Goal: Communication & Community: Connect with others

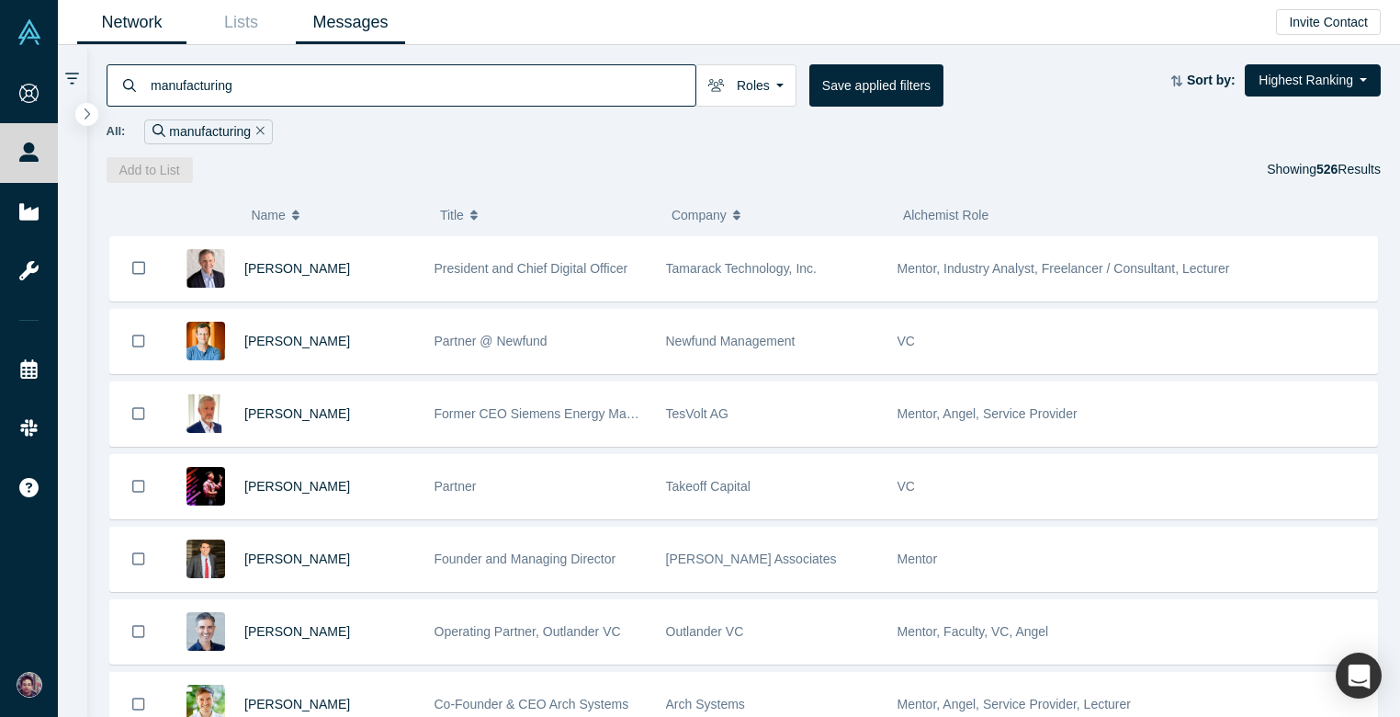
click at [334, 25] on link "Messages" at bounding box center [350, 22] width 109 height 43
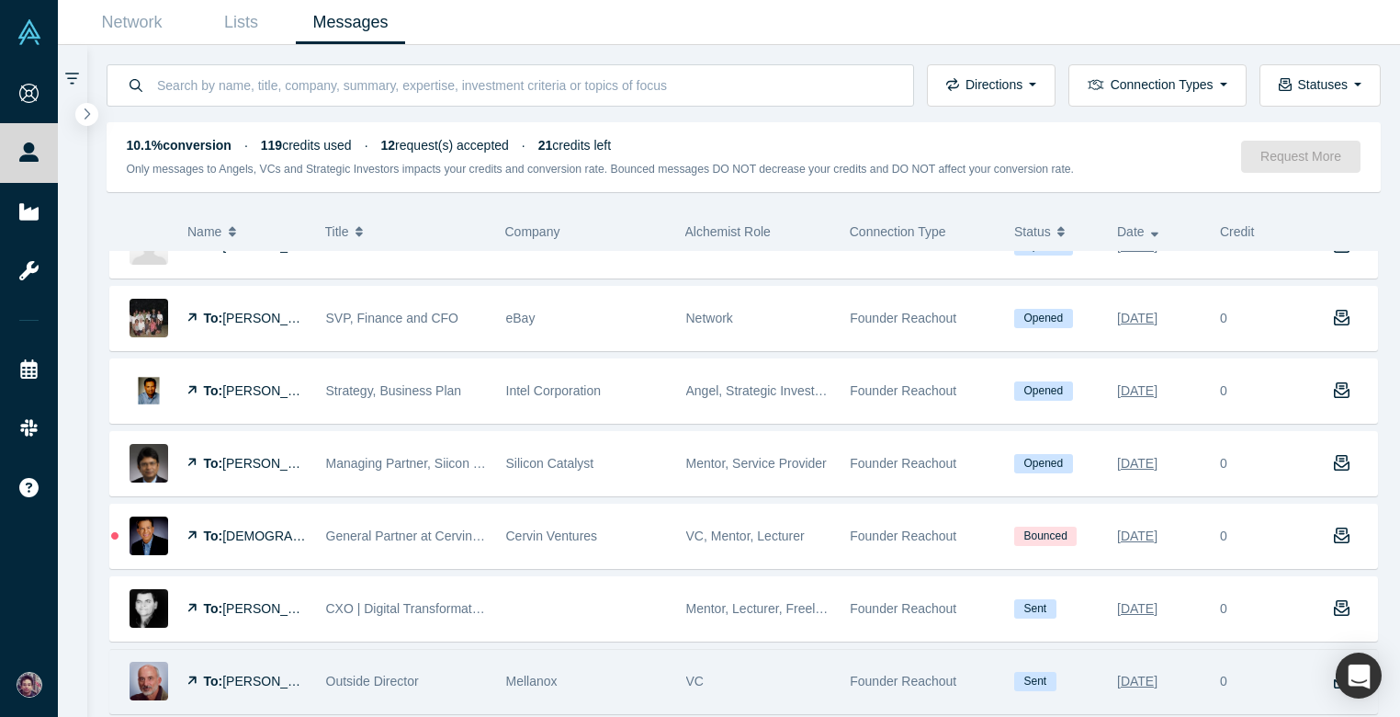
scroll to position [1016, 0]
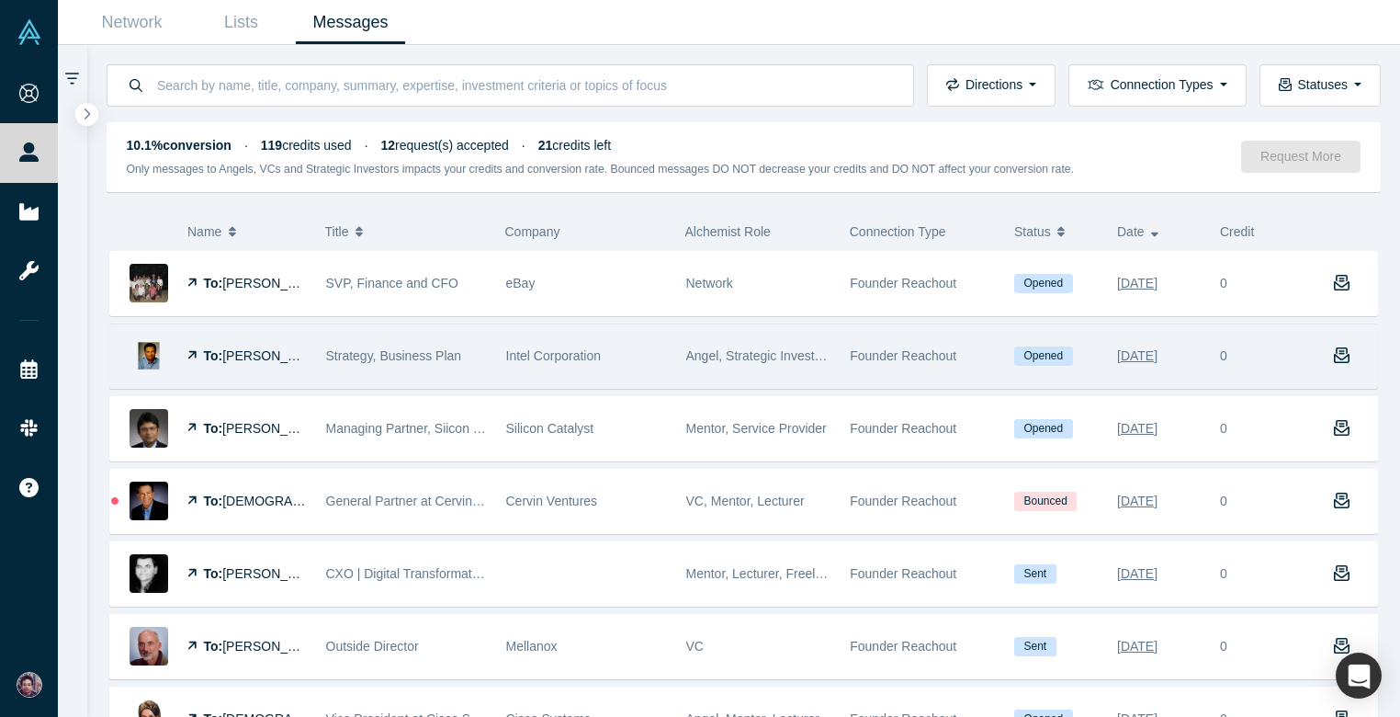
click at [617, 349] on div "Intel Corporation" at bounding box center [586, 355] width 161 height 63
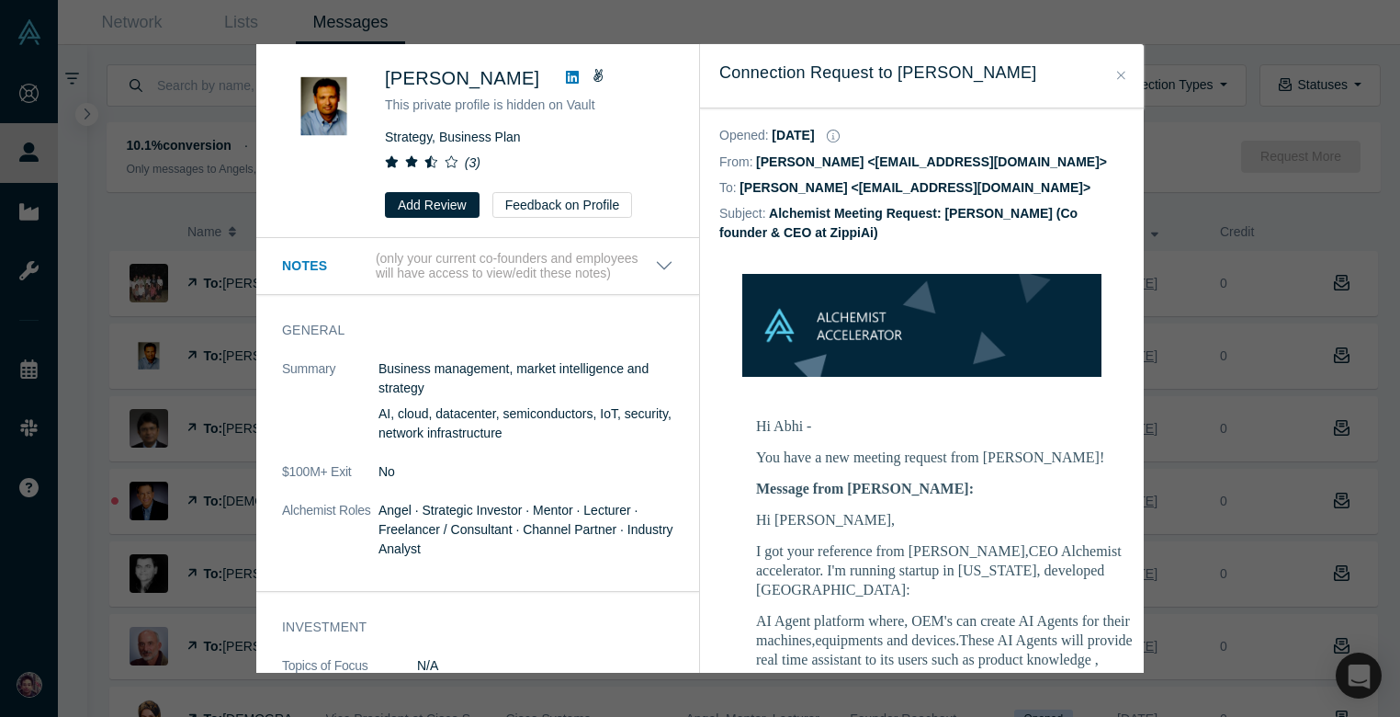
click at [1127, 79] on button "Close" at bounding box center [1121, 75] width 19 height 21
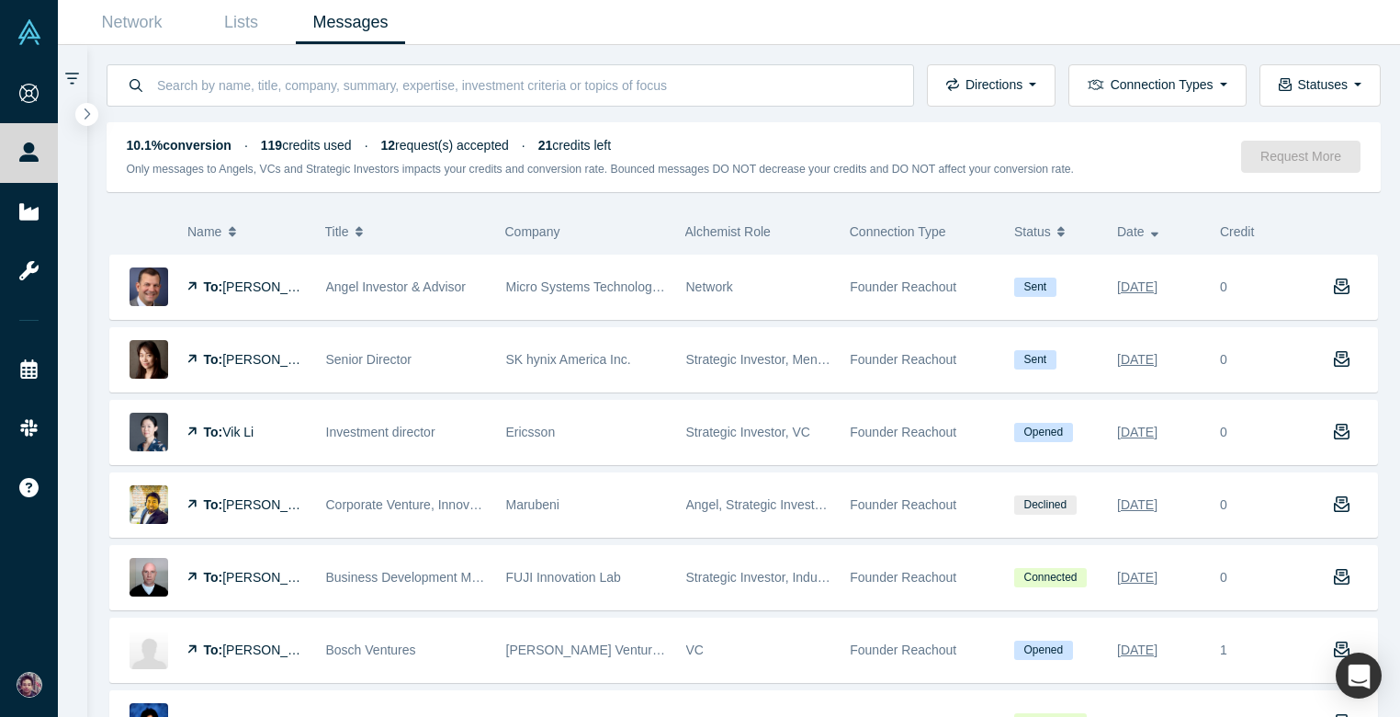
scroll to position [2467, 0]
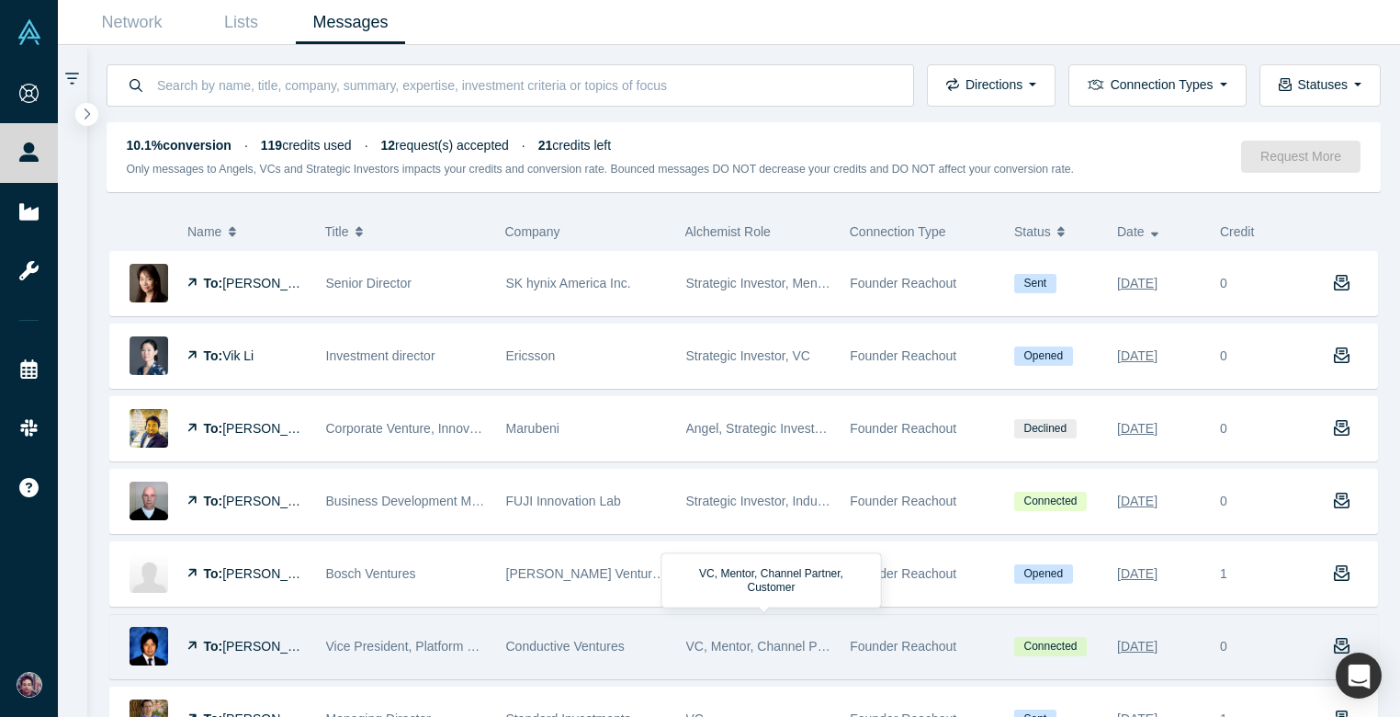
click at [741, 649] on span "VC, Mentor, Channel Partner, Customer" at bounding box center [799, 645] width 227 height 15
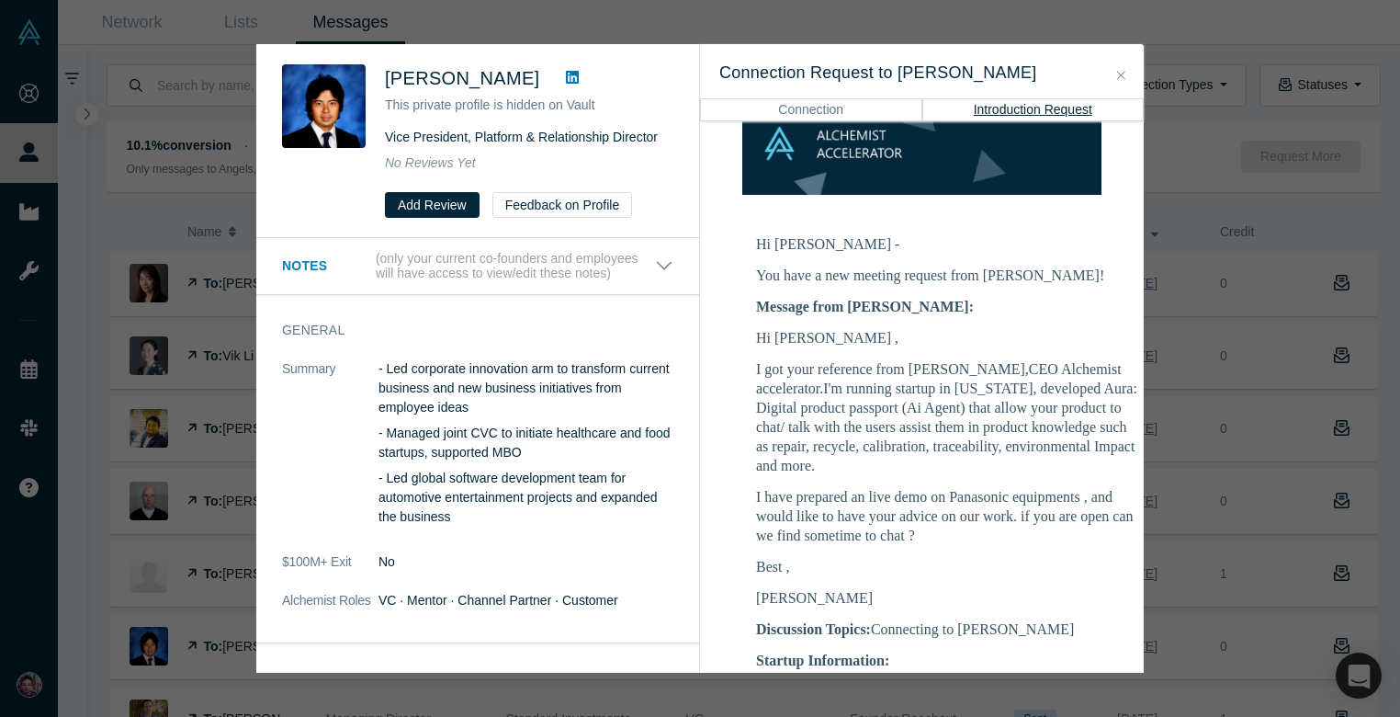
scroll to position [221, 0]
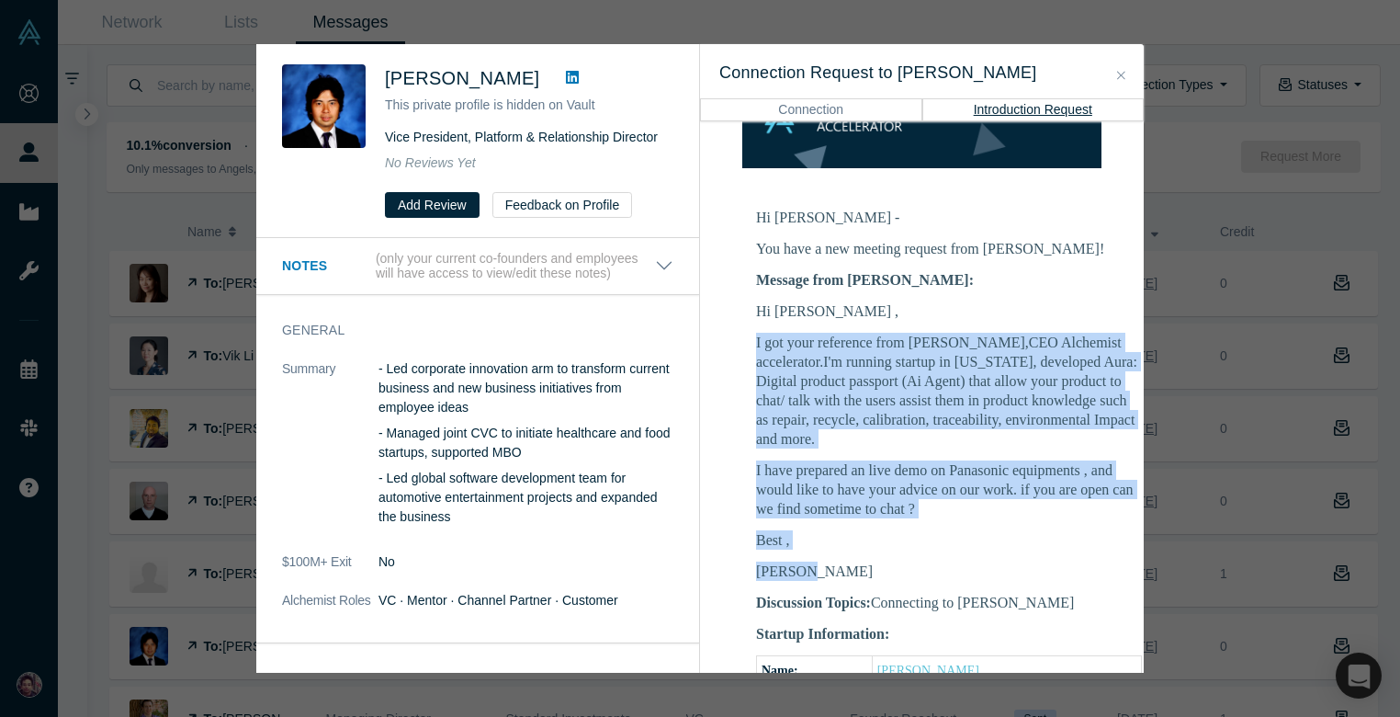
drag, startPoint x: 842, startPoint y: 570, endPoint x: 748, endPoint y: 330, distance: 258.6
copy div "I got your reference from [PERSON_NAME],CEO Alchemist accelerator.I'm running s…"
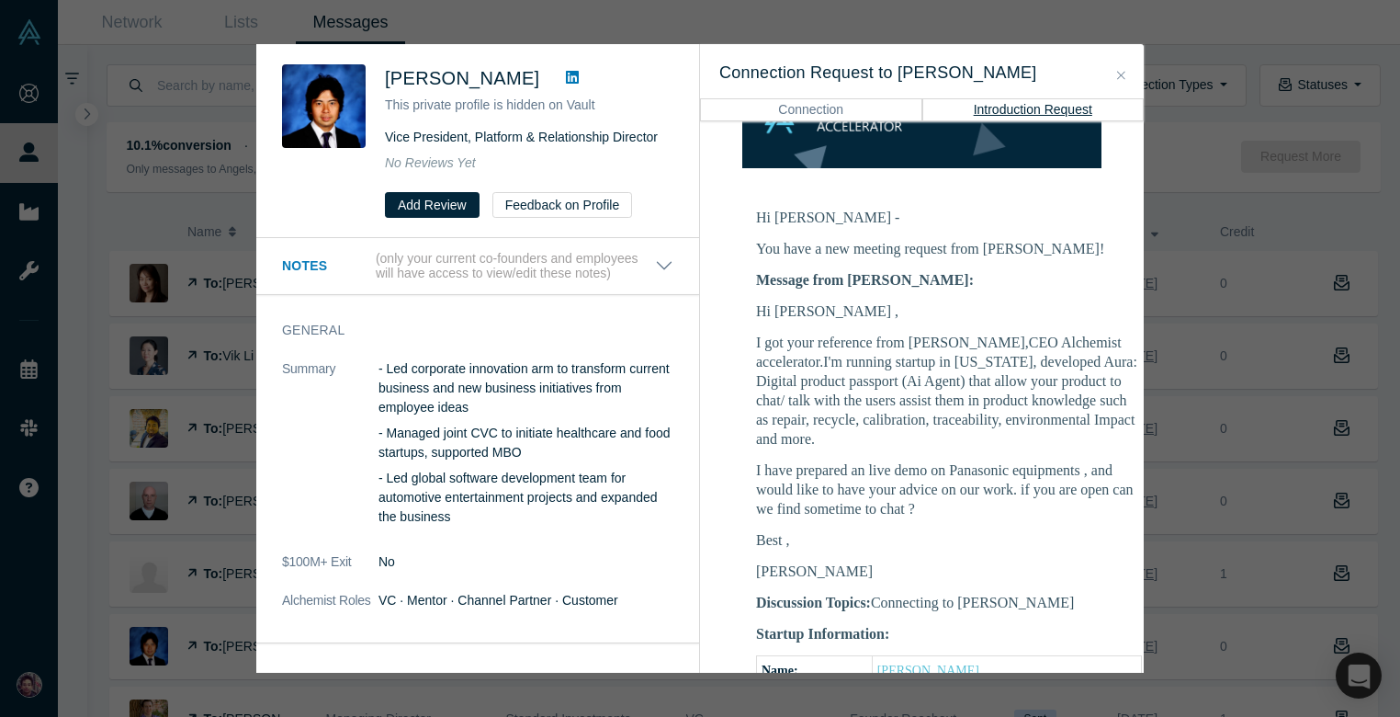
click at [1161, 197] on div "[PERSON_NAME] This private profile is hidden on Vault Vice President, Platform …" at bounding box center [700, 358] width 1400 height 717
